Goal: Transaction & Acquisition: Purchase product/service

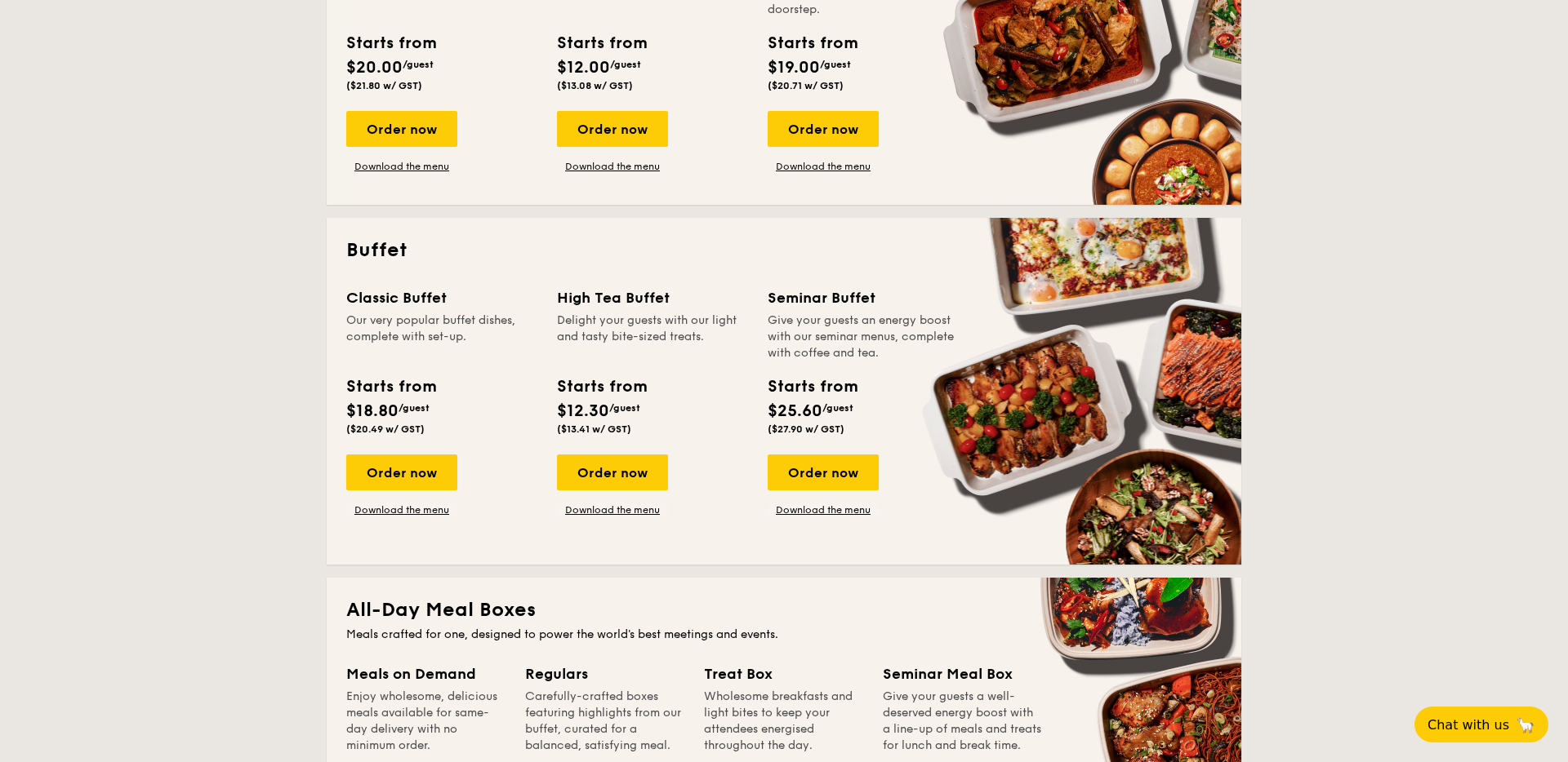
scroll to position [541, 0]
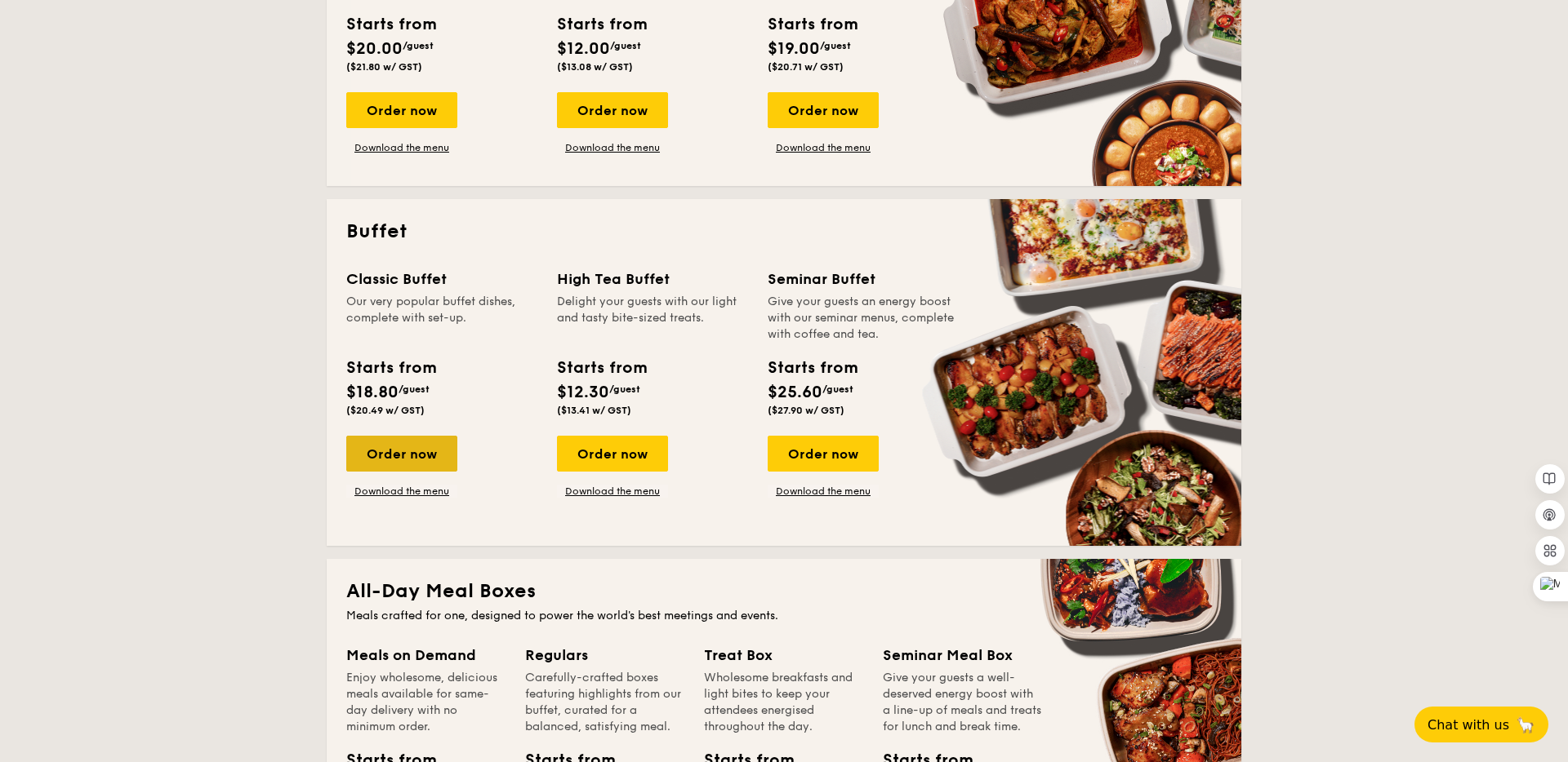
click at [406, 450] on div "Order now" at bounding box center [402, 454] width 111 height 36
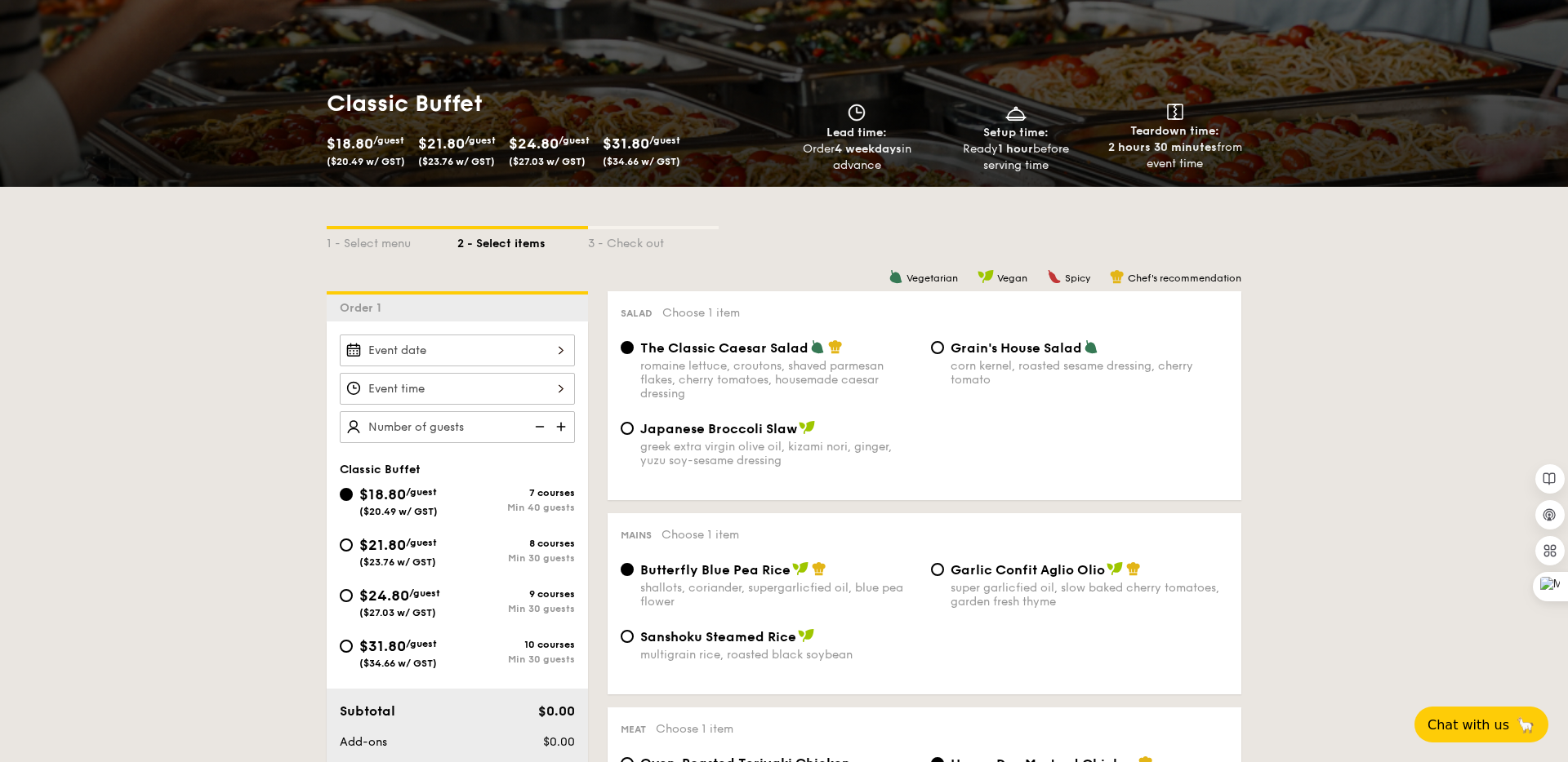
scroll to position [178, 0]
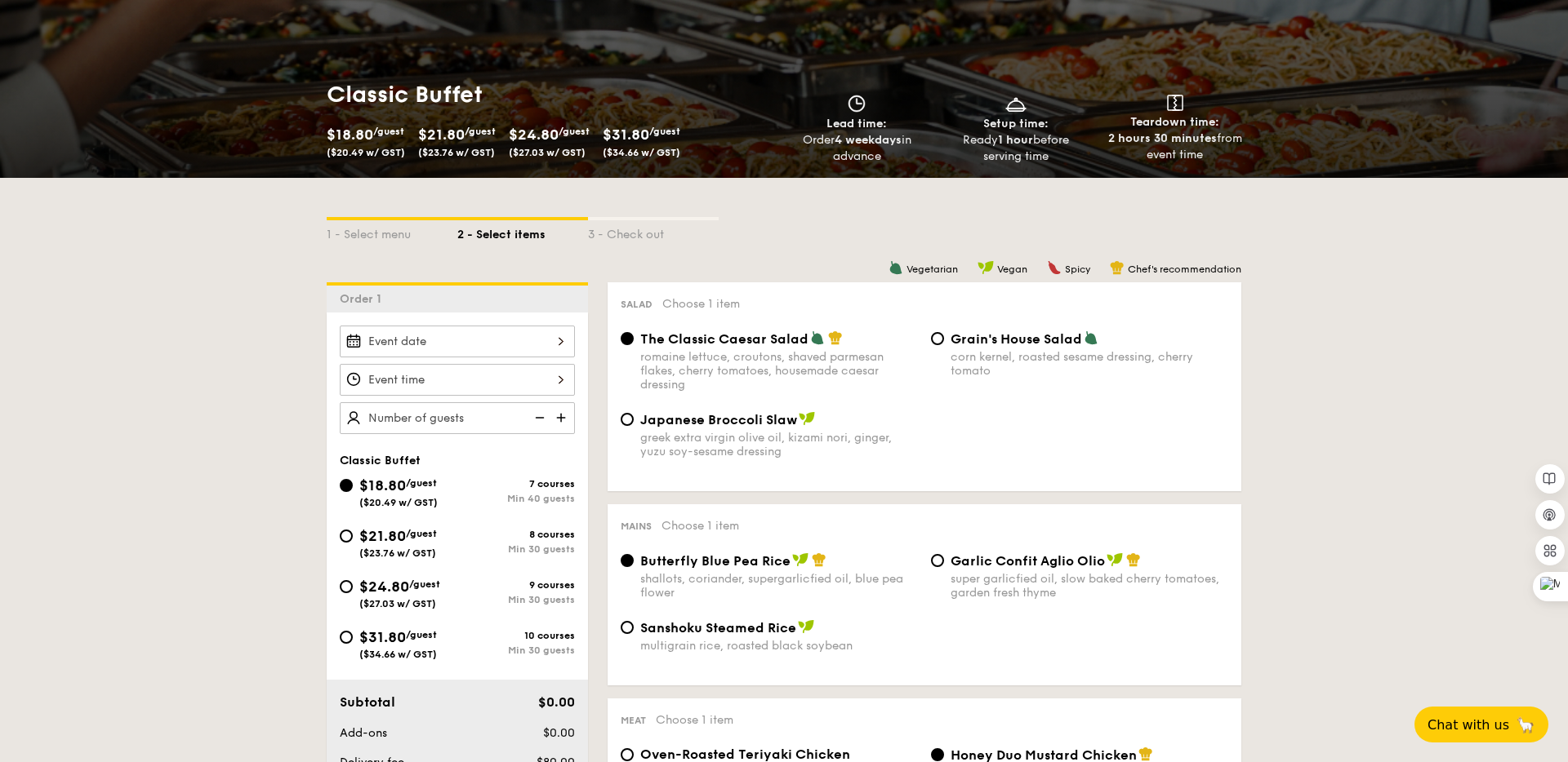
click at [532, 338] on div at bounding box center [456, 342] width 235 height 32
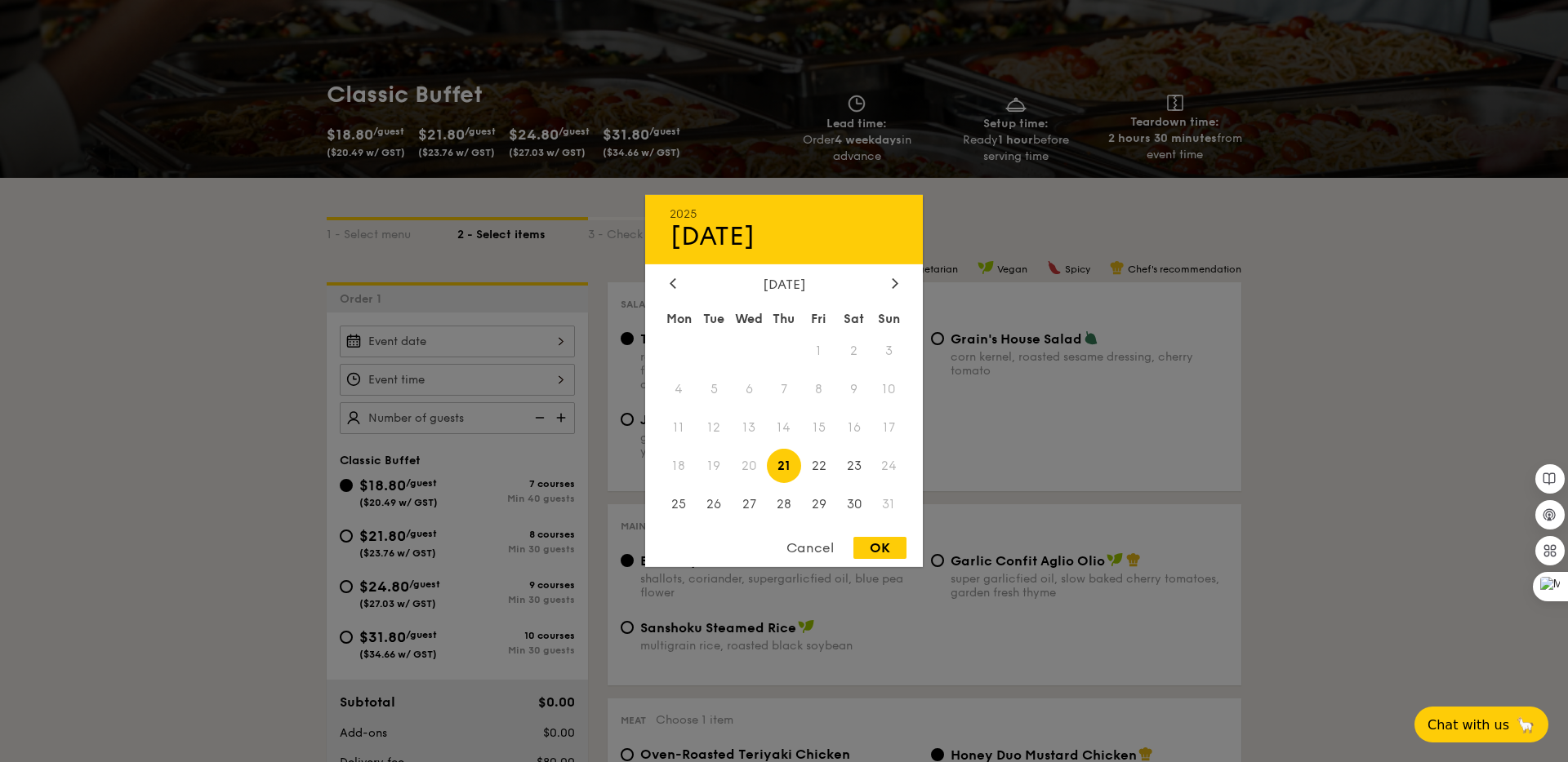
click at [877, 544] on div "OK" at bounding box center [879, 548] width 53 height 22
type input "[DATE]"
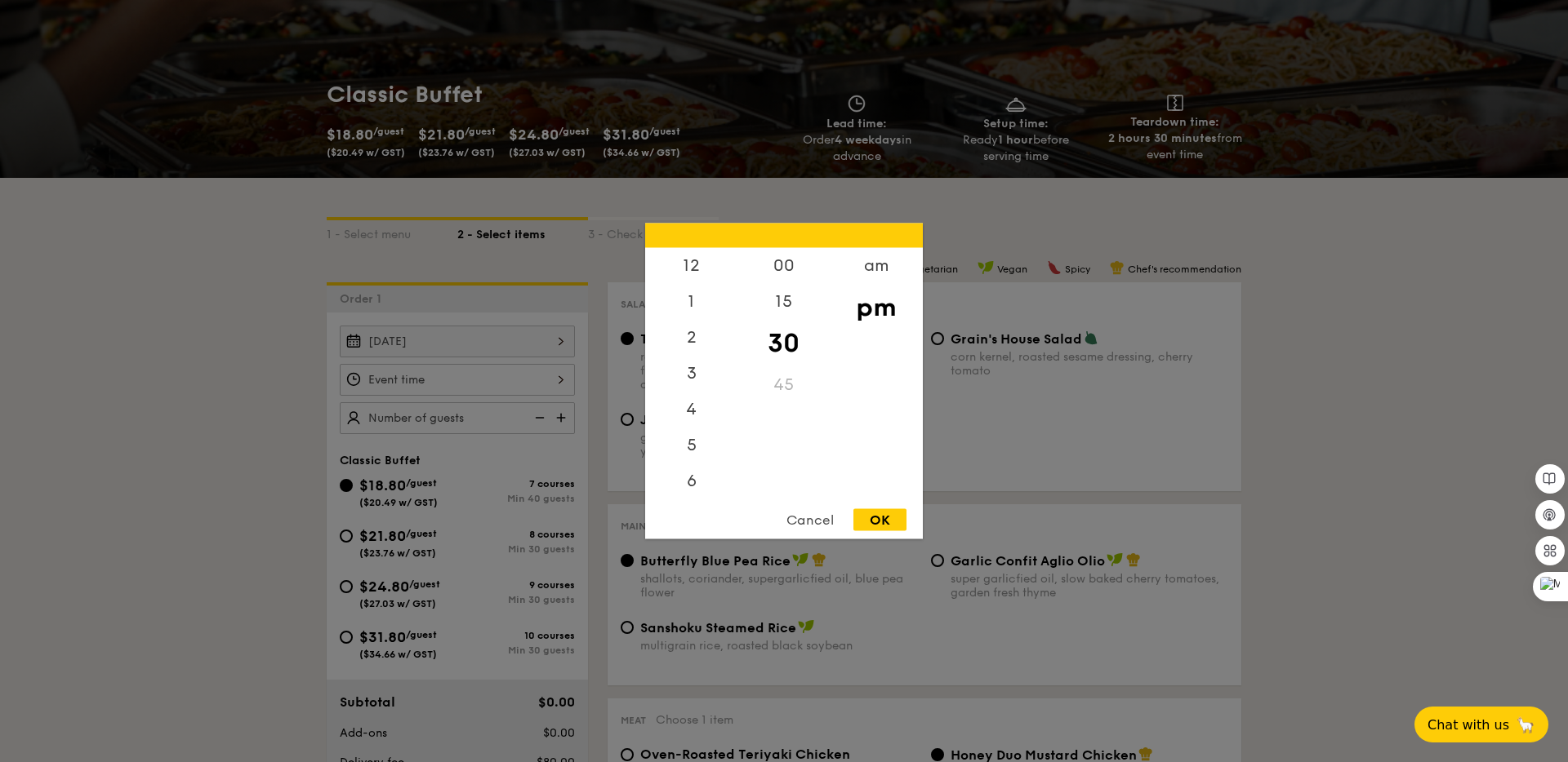
click at [557, 374] on div "12 1 2 3 4 5 6 7 8 9 10 11 00 15 30 45 am pm Cancel OK" at bounding box center [456, 380] width 235 height 32
click at [885, 509] on div "OK" at bounding box center [879, 519] width 53 height 22
type input "7:30PM"
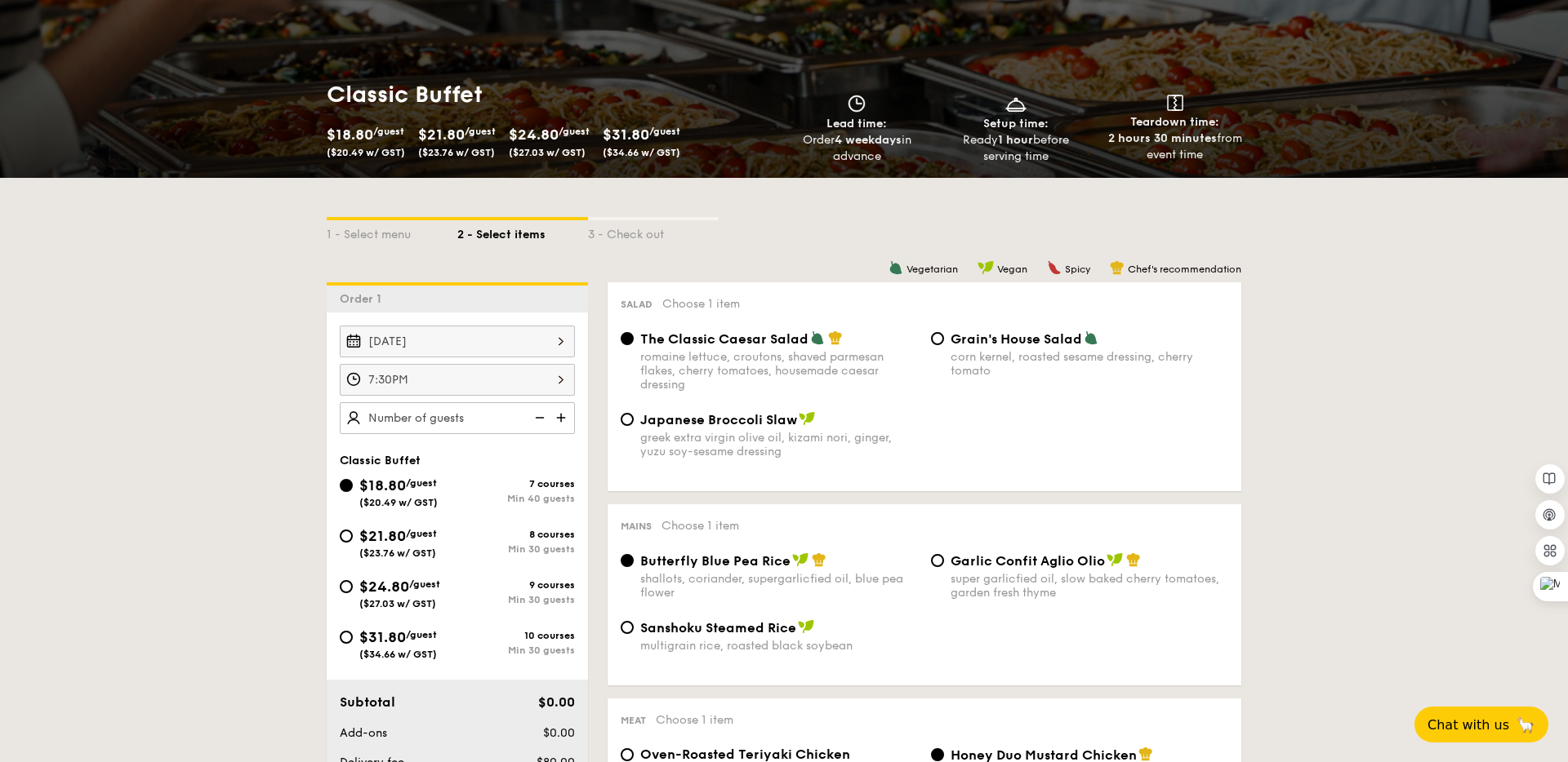
click at [559, 421] on img at bounding box center [563, 417] width 25 height 31
type input "40 guests"
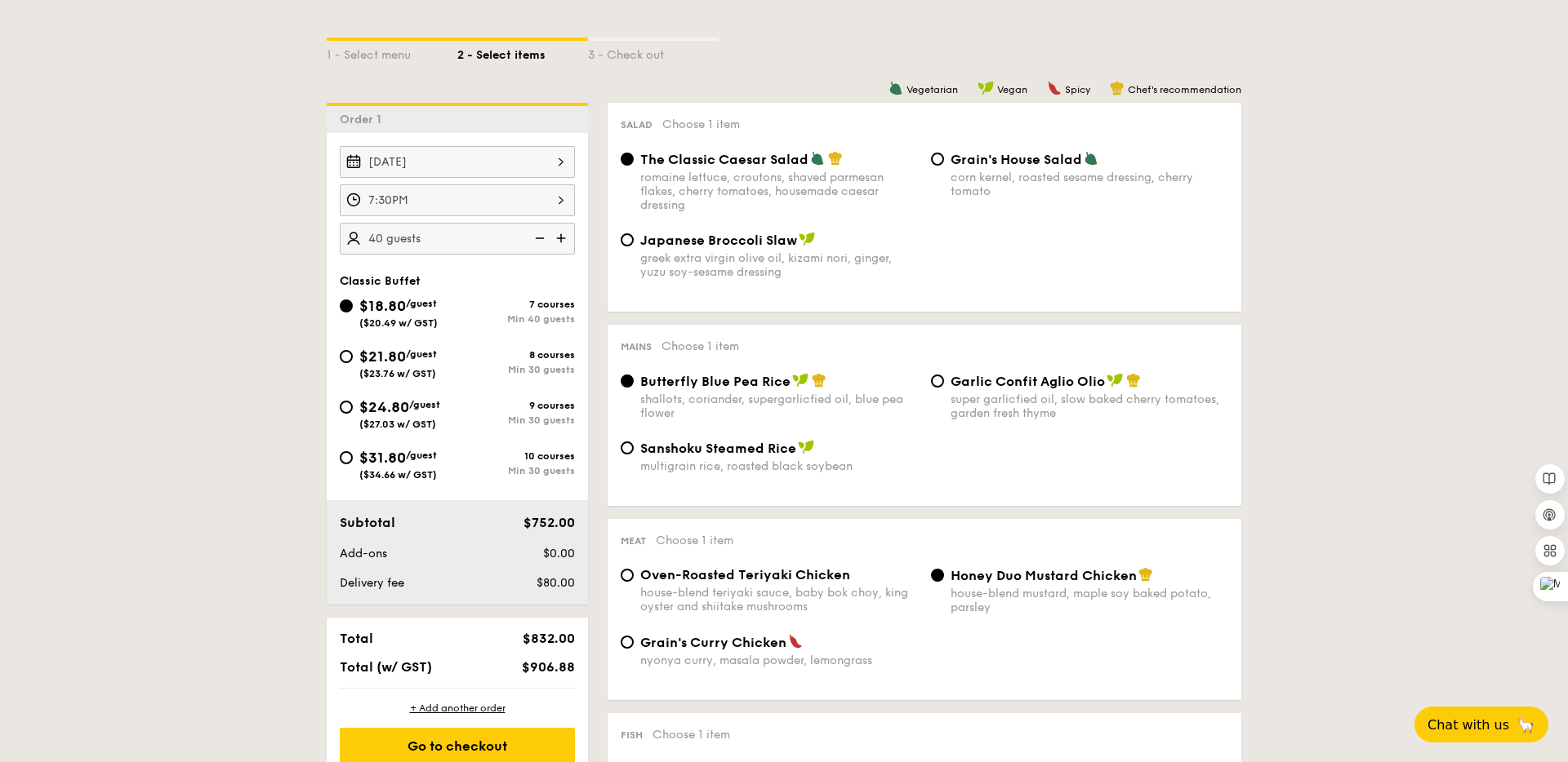
scroll to position [370, 0]
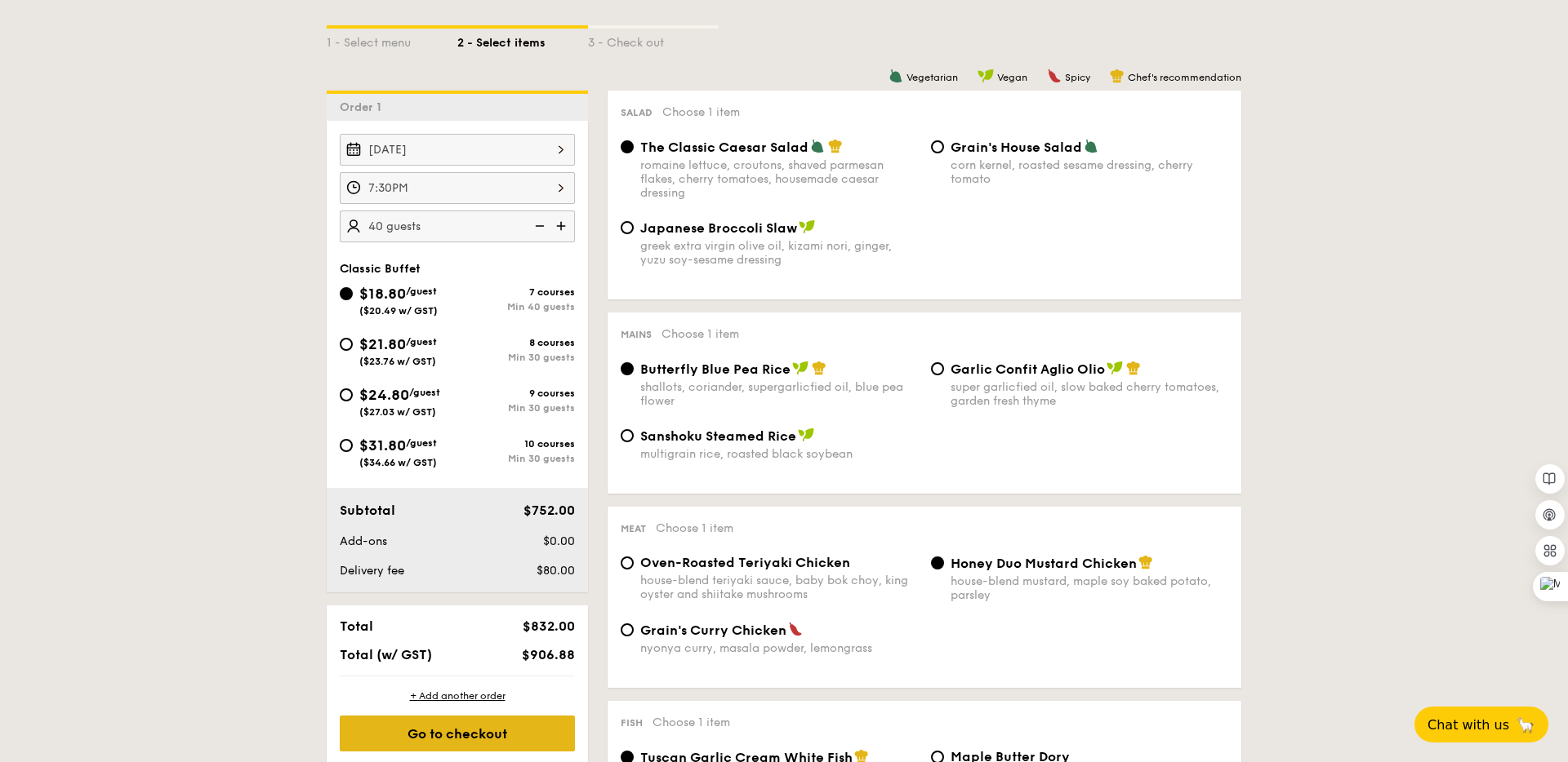
click at [512, 732] on div "Go to checkout" at bounding box center [456, 733] width 235 height 36
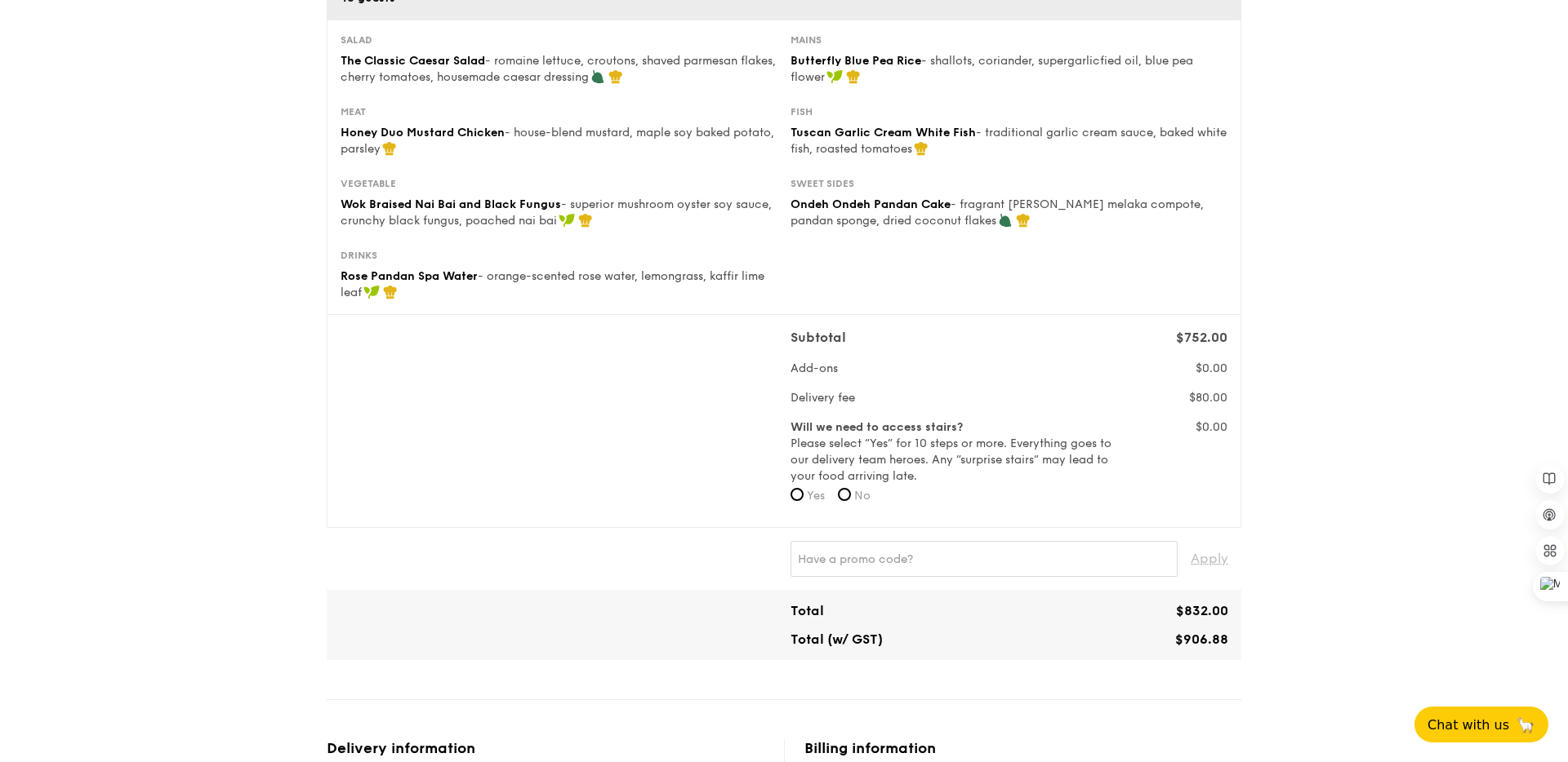
scroll to position [267, 0]
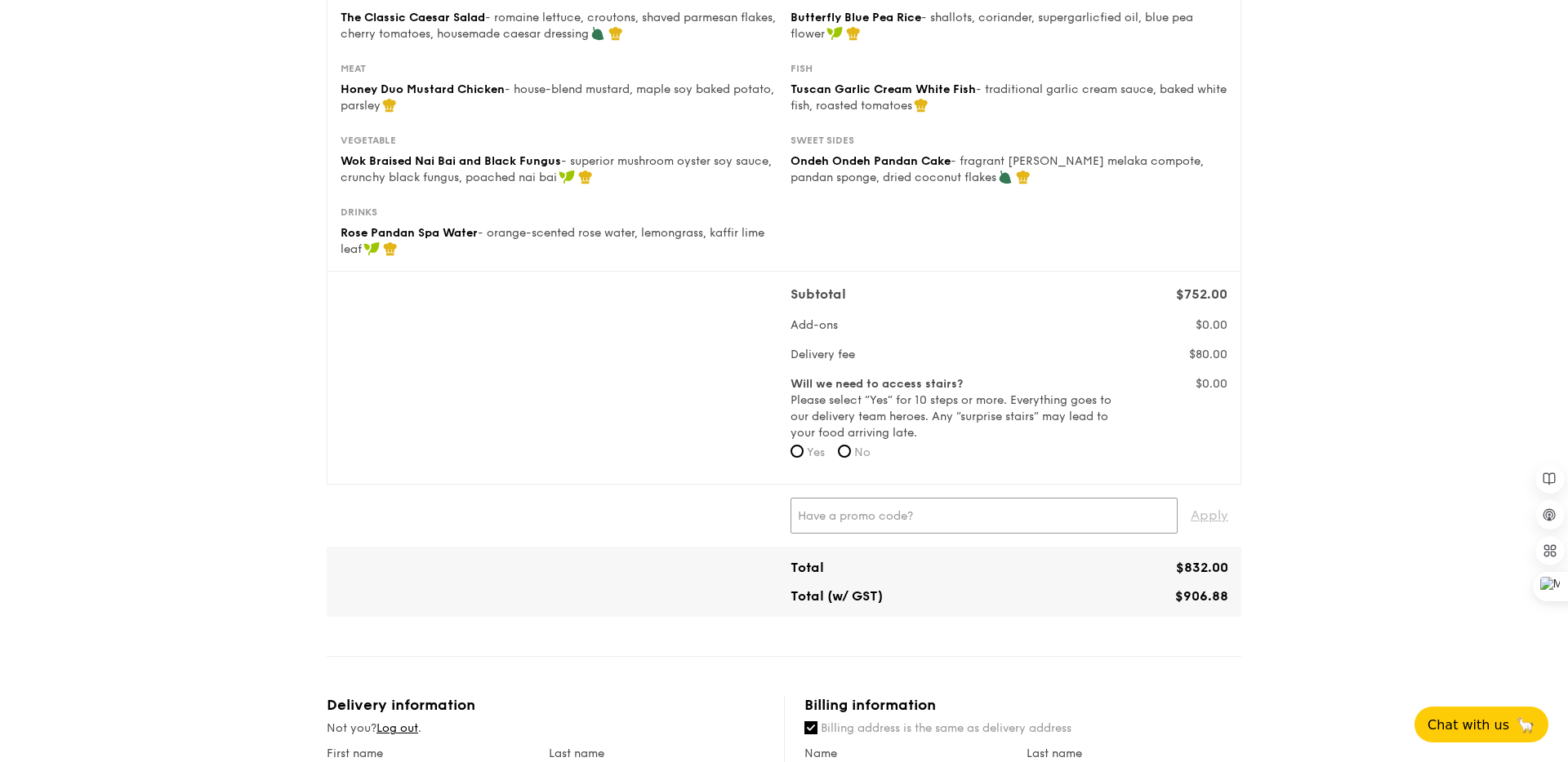
click at [910, 510] on input "text" at bounding box center [984, 515] width 387 height 36
paste input "GENECOXGRAIN"
type input "GENECOXGRAIN"
click at [1214, 526] on span "Apply" at bounding box center [1209, 515] width 38 height 36
click at [1212, 518] on span "Apply" at bounding box center [1209, 515] width 38 height 36
